Goal: Task Accomplishment & Management: Complete application form

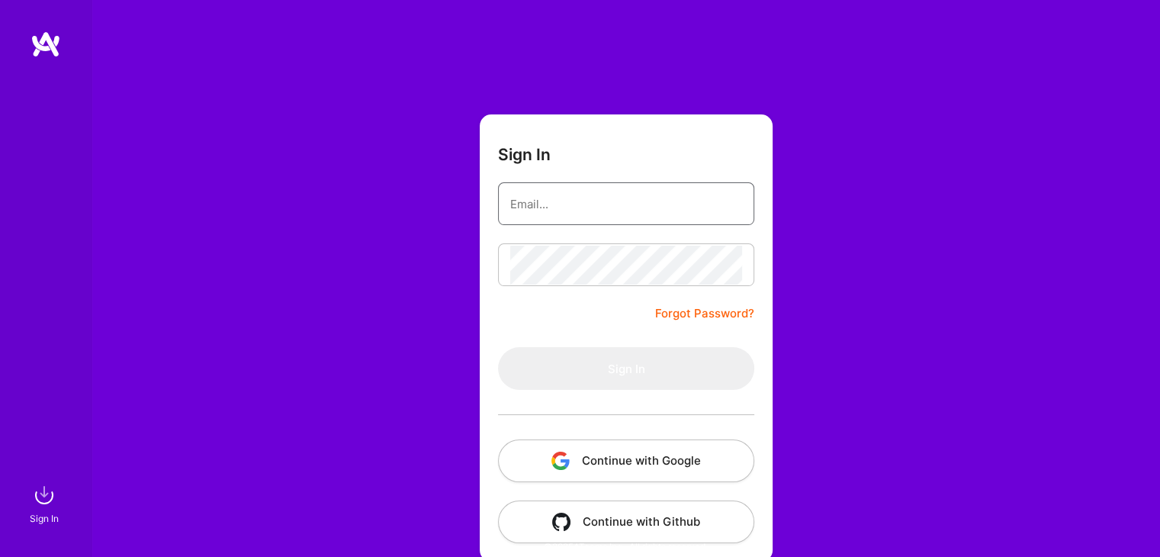
type input "[EMAIL_ADDRESS][DOMAIN_NAME]"
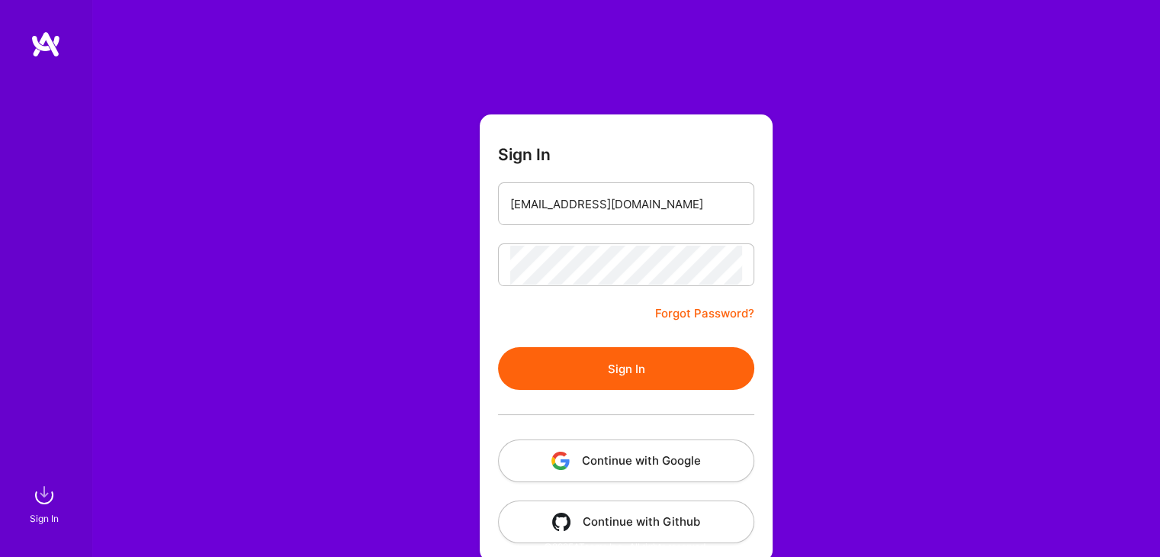
click at [650, 367] on button "Sign In" at bounding box center [626, 368] width 256 height 43
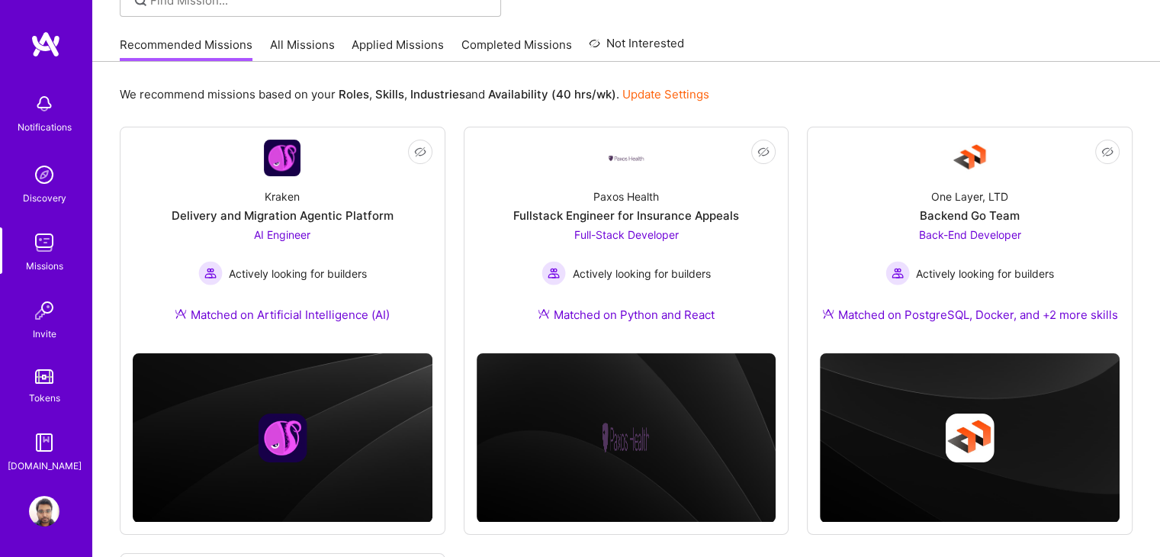
scroll to position [130, 0]
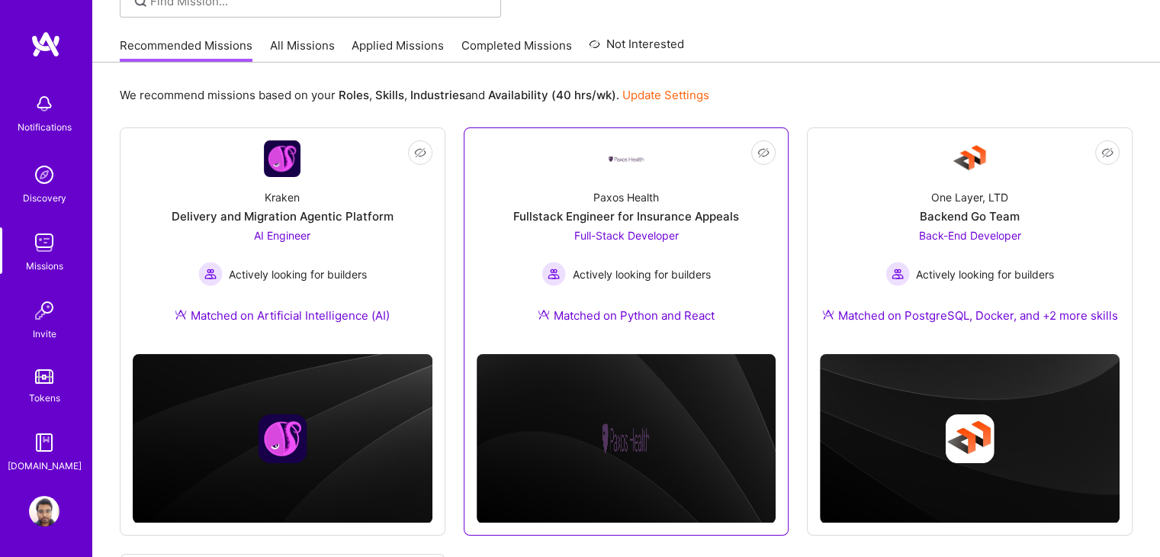
click at [685, 145] on link "Not Interested Paxos Health Fullstack Engineer for Insurance Appeals Full-Stack…" at bounding box center [626, 240] width 300 height 201
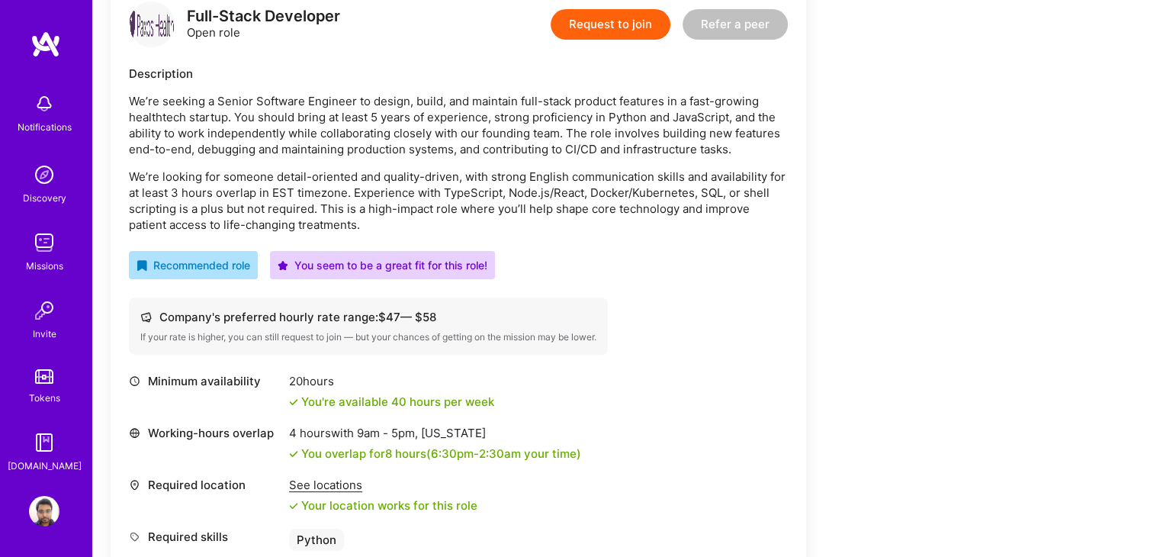
scroll to position [409, 0]
click at [586, 38] on div "Request to join Refer a peer" at bounding box center [668, 25] width 237 height 46
click at [598, 31] on button "Request to join" at bounding box center [610, 24] width 120 height 30
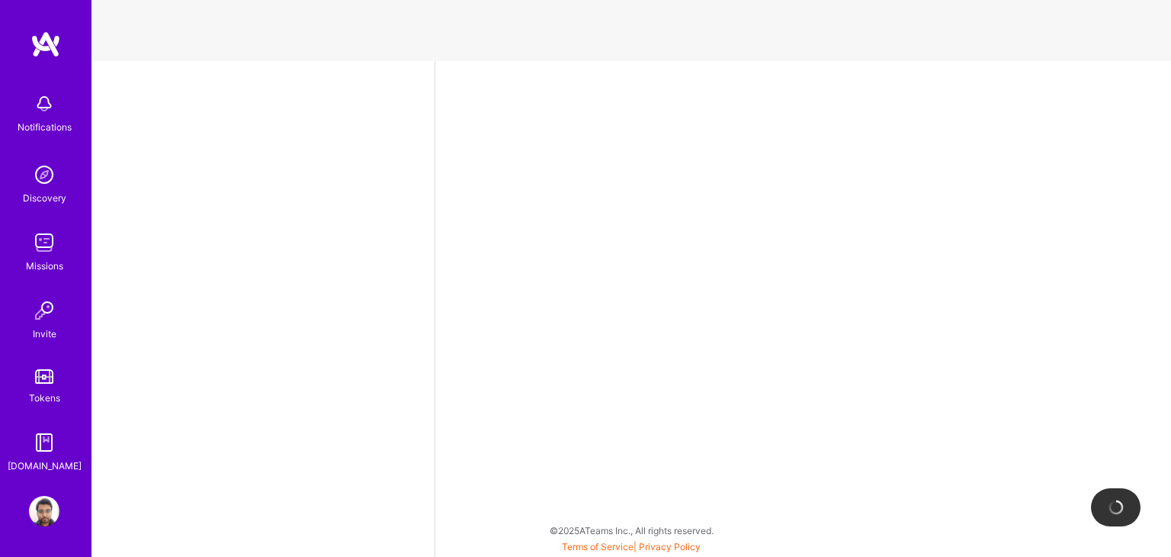
select select "IN"
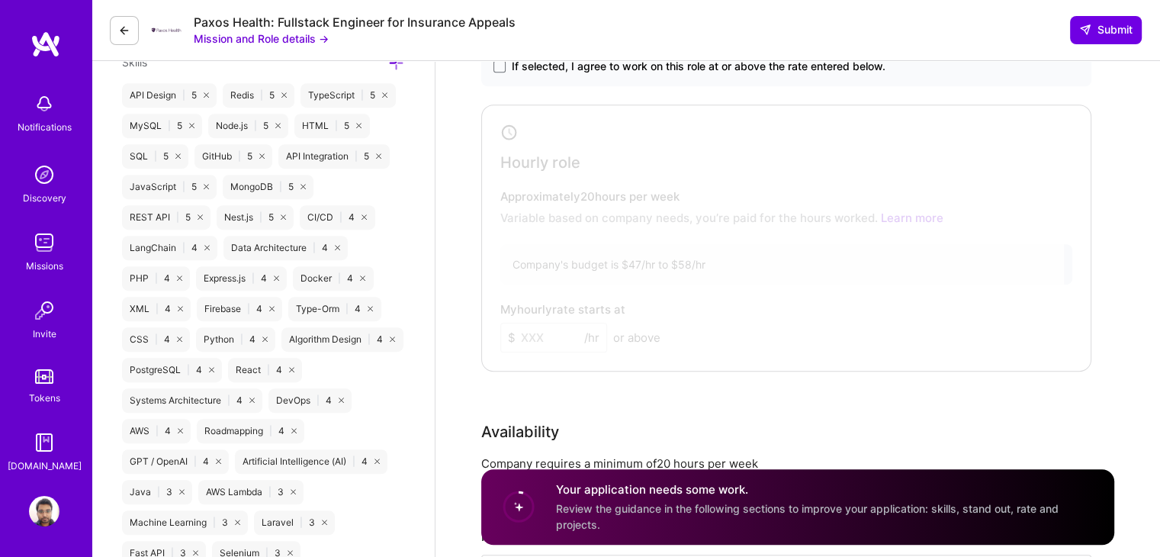
scroll to position [868, 0]
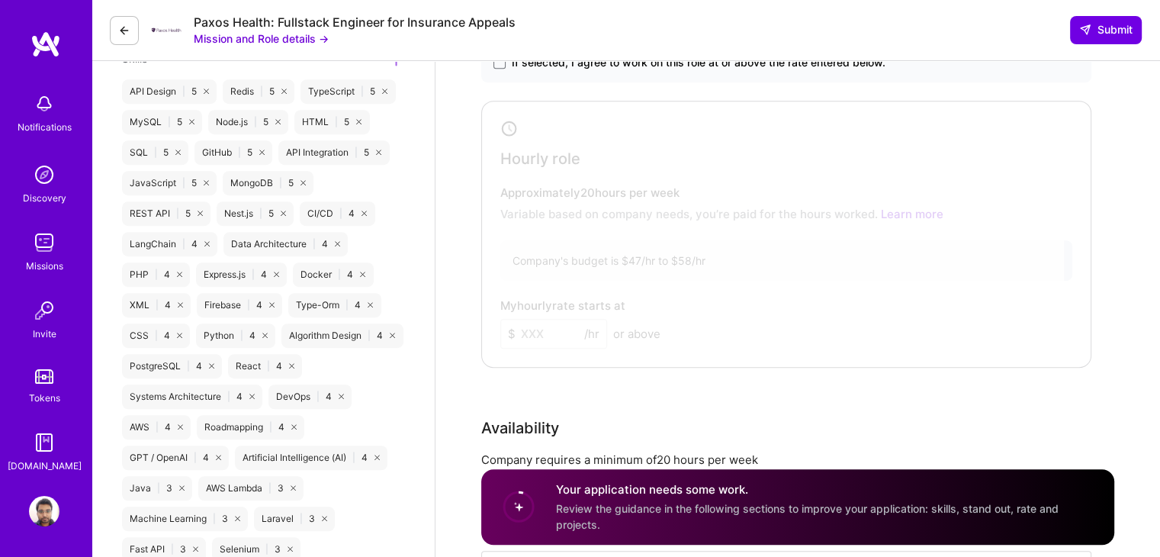
click at [570, 66] on span "If selected, I agree to work on this role at or above the rate entered below." at bounding box center [699, 62] width 374 height 15
click at [0, 0] on input "If selected, I agree to work on this role at or above the rate entered below." at bounding box center [0, 0] width 0 height 0
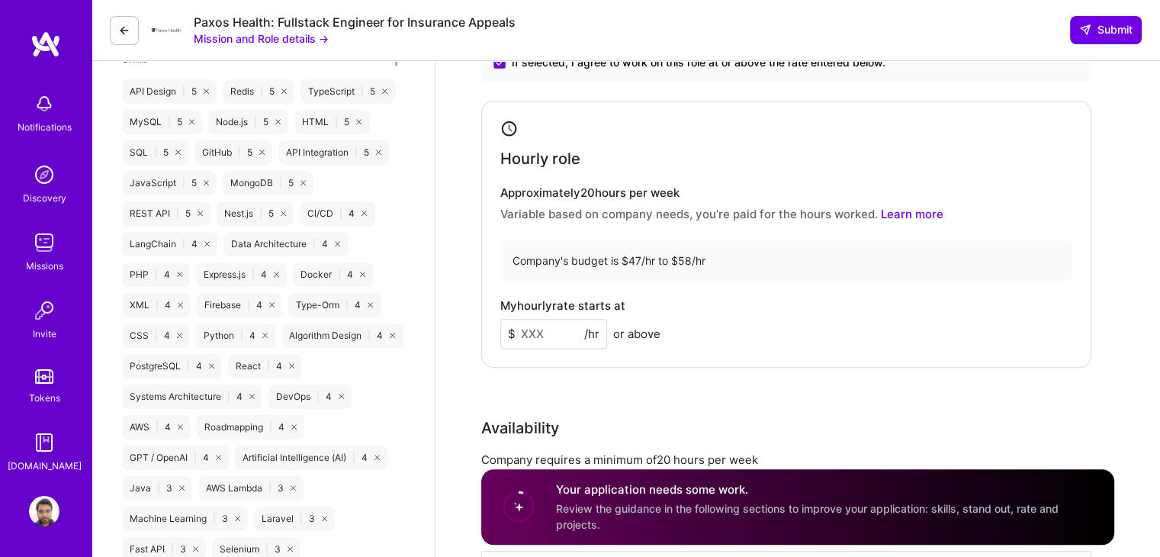
click at [541, 345] on input at bounding box center [553, 334] width 107 height 30
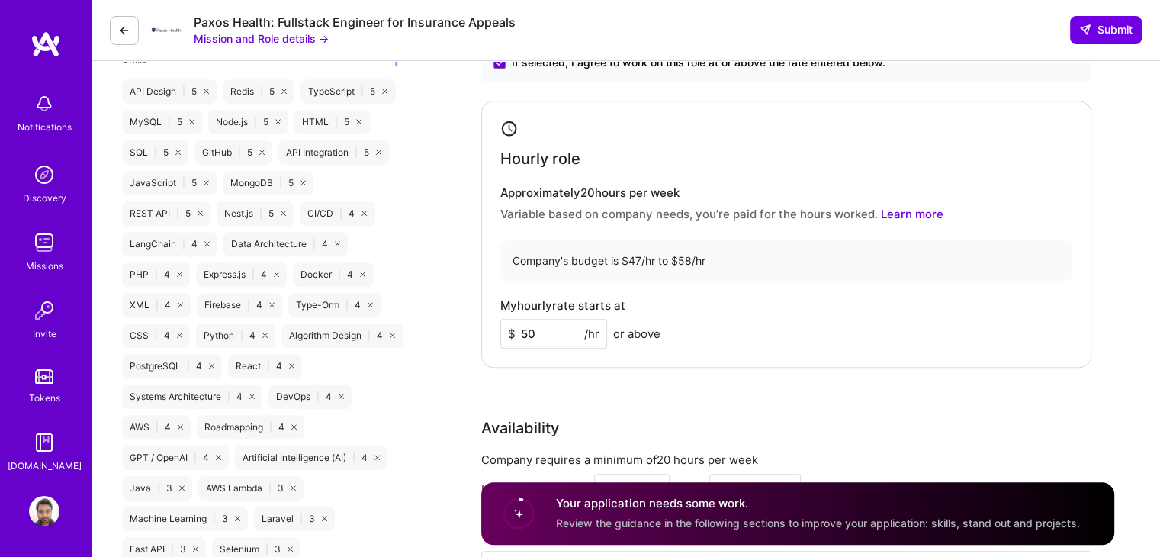
type input "50"
click at [761, 347] on div "My hourly rate starts at $ 50 /hr or above" at bounding box center [786, 324] width 572 height 50
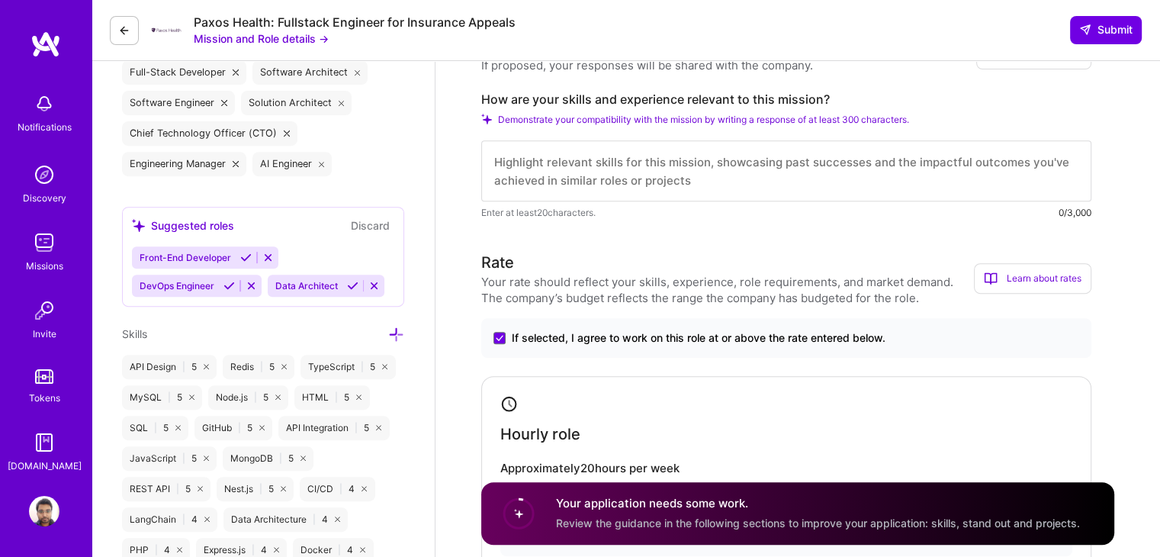
scroll to position [597, 0]
